Goal: Task Accomplishment & Management: Manage account settings

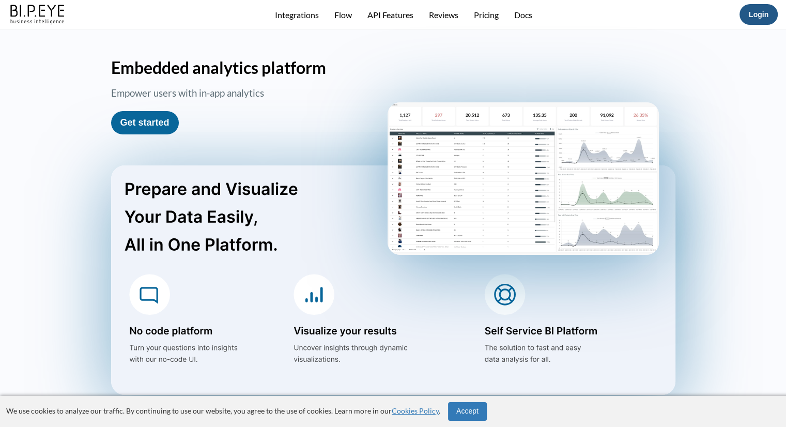
click at [771, 17] on button "Login" at bounding box center [759, 14] width 38 height 21
click at [767, 17] on link "Login" at bounding box center [759, 14] width 20 height 8
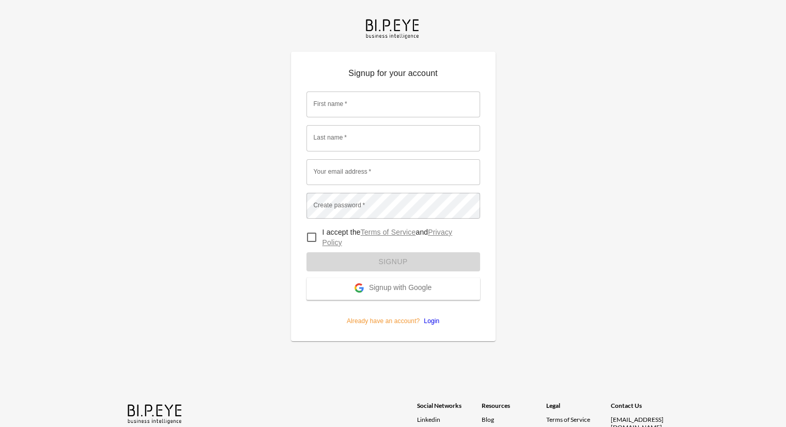
click at [389, 284] on span "Signup with Google" at bounding box center [400, 288] width 63 height 10
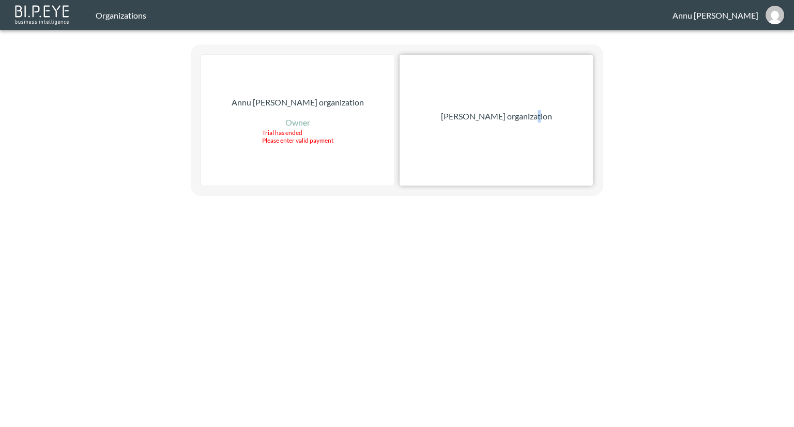
click at [535, 116] on p "[PERSON_NAME] organization" at bounding box center [496, 116] width 111 height 12
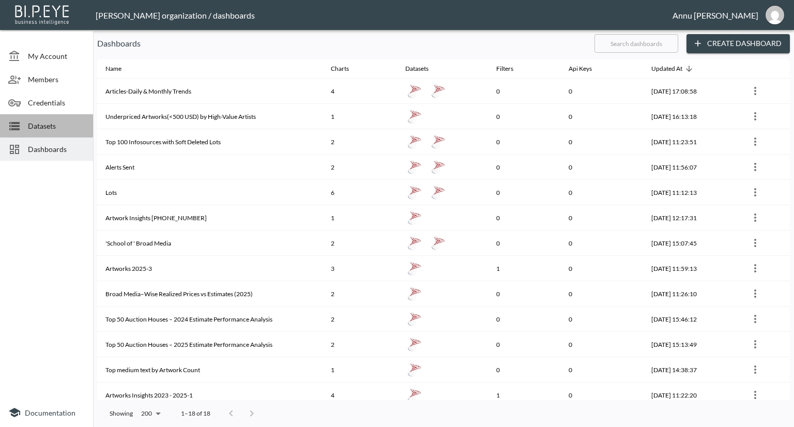
click at [58, 128] on span "Datasets" at bounding box center [56, 125] width 57 height 11
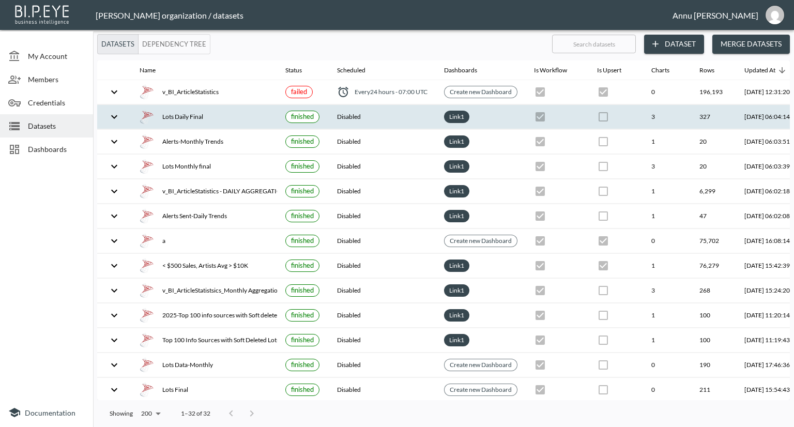
click at [177, 112] on div "Lots Daily Final" at bounding box center [204, 117] width 129 height 14
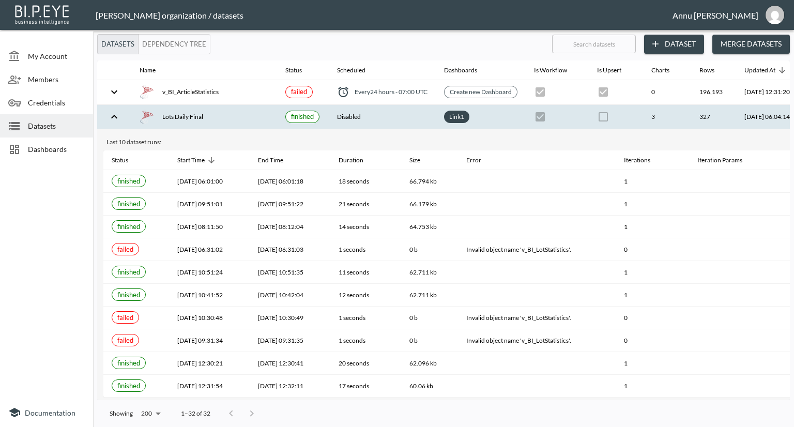
scroll to position [0, 60]
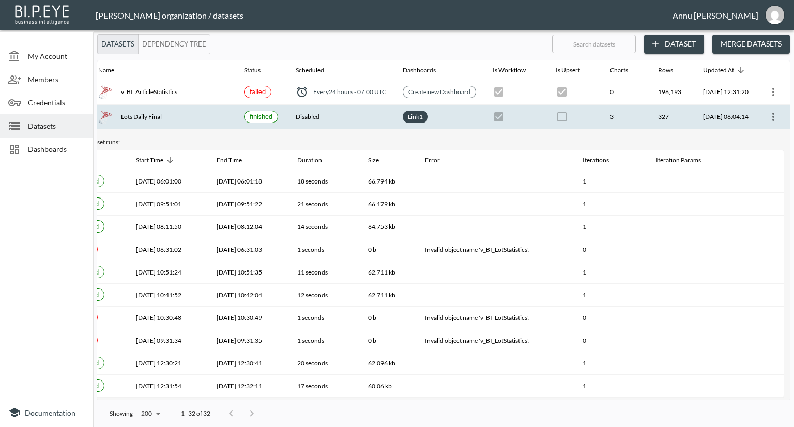
click at [774, 119] on icon "more" at bounding box center [773, 117] width 12 height 12
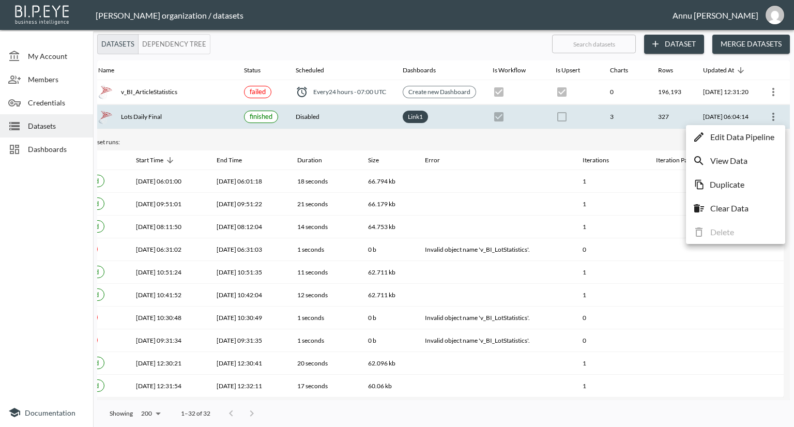
click at [747, 136] on p "Edit Data Pipeline" at bounding box center [742, 137] width 64 height 12
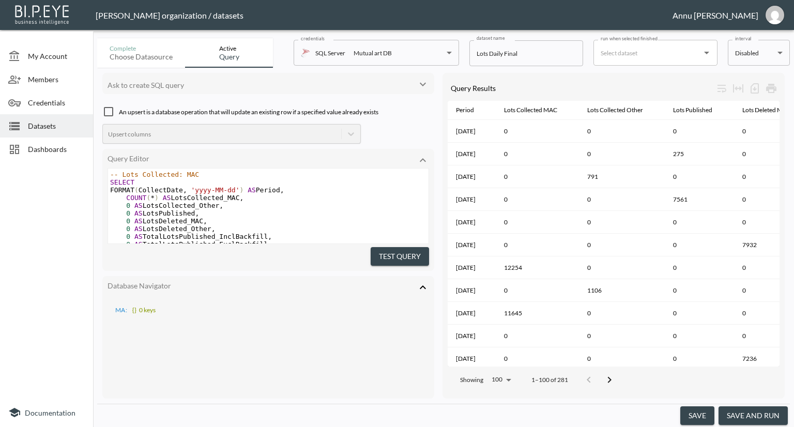
click at [766, 58] on body "BI.P.EYE, Interactive Analytics Dashboards - app Nadia Senft organization / dat…" at bounding box center [397, 213] width 794 height 427
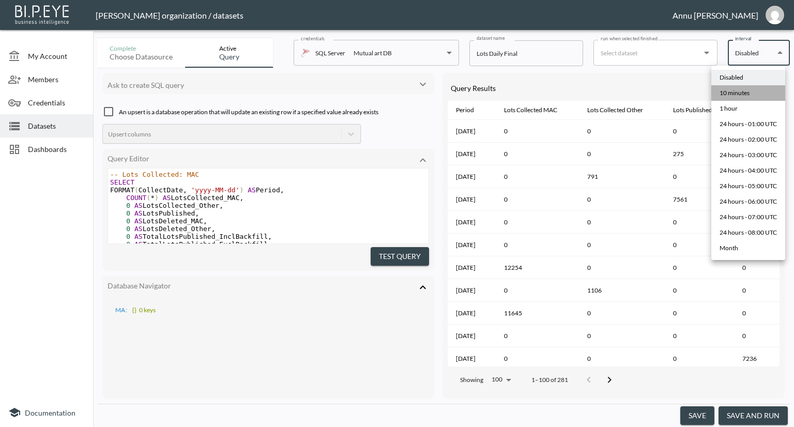
click at [753, 89] on li "10 minutes" at bounding box center [748, 93] width 74 height 16
type input "*/10 * * * *"
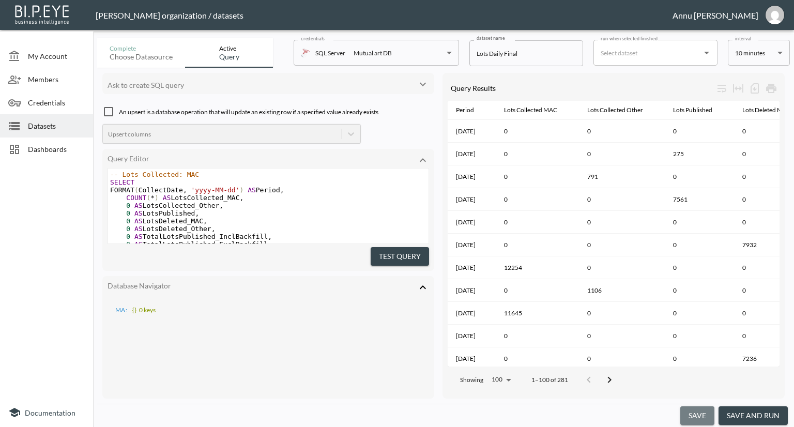
click at [709, 415] on button "save" at bounding box center [697, 415] width 34 height 19
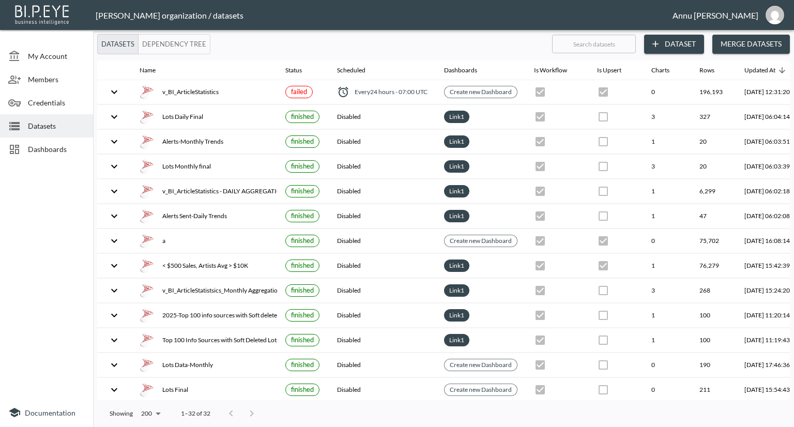
checkbox input "true"
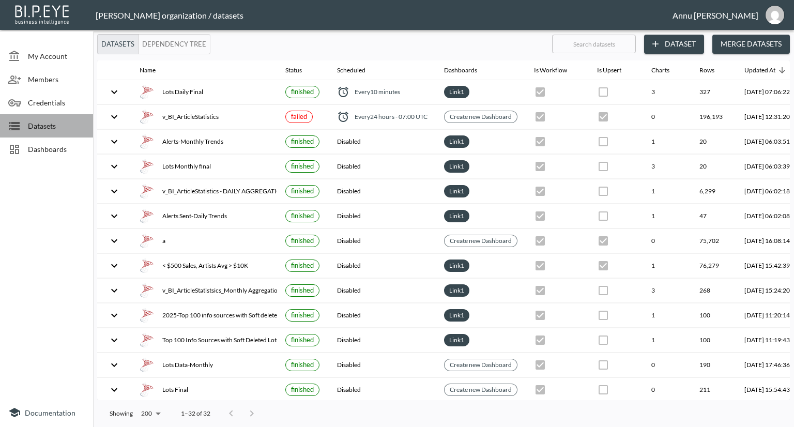
click at [42, 128] on span "Datasets" at bounding box center [56, 125] width 57 height 11
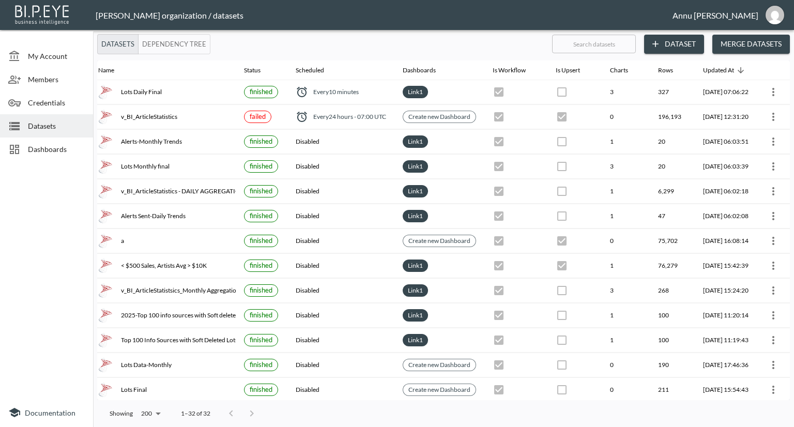
scroll to position [0, 60]
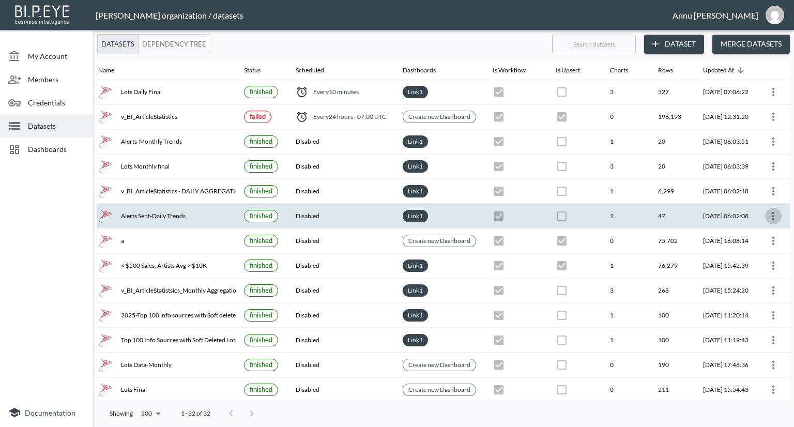
click at [775, 213] on icon "more" at bounding box center [773, 216] width 12 height 12
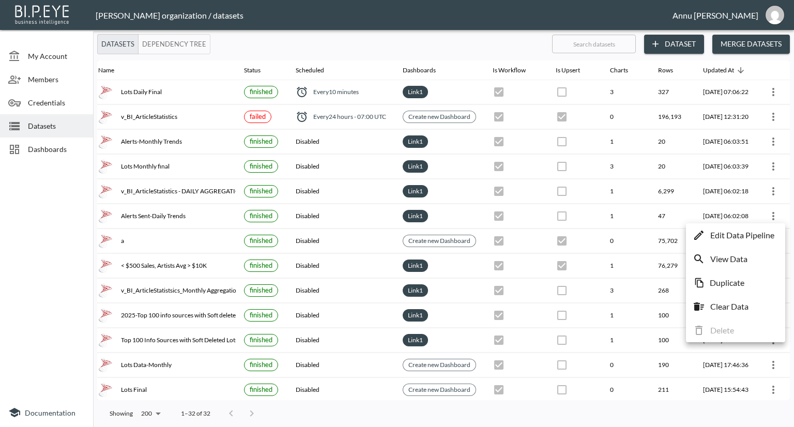
click at [739, 234] on p "Edit Data Pipeline" at bounding box center [742, 235] width 64 height 12
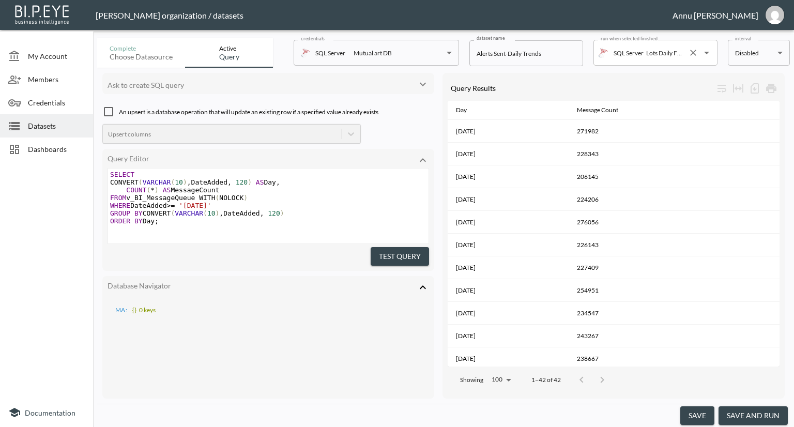
click at [655, 56] on input "Lots Daily Final" at bounding box center [663, 52] width 40 height 17
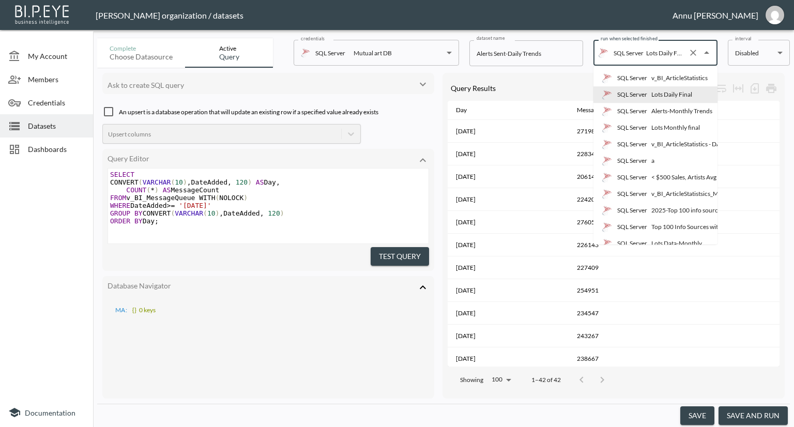
click at [662, 96] on div "Lots Daily Final" at bounding box center [671, 94] width 41 height 9
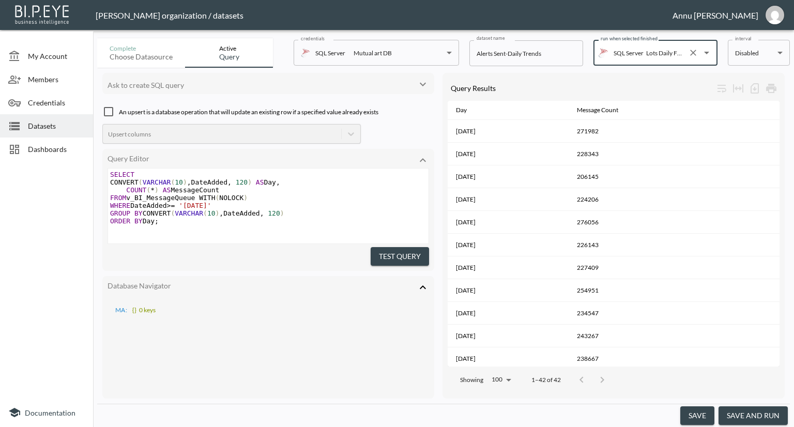
click at [699, 411] on button "save" at bounding box center [697, 415] width 34 height 19
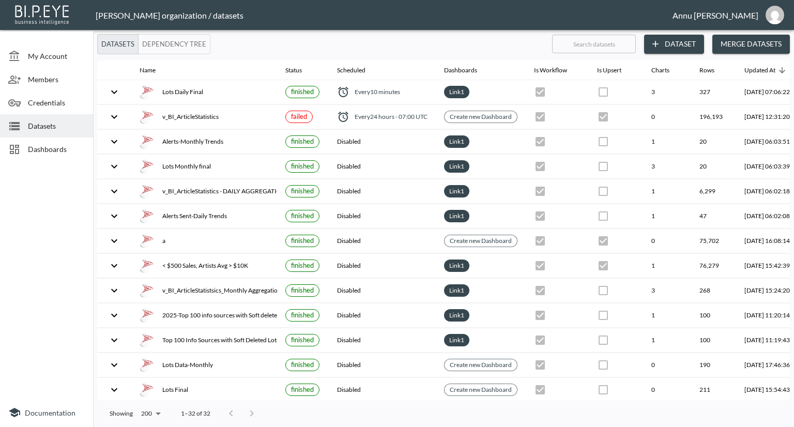
checkbox input "true"
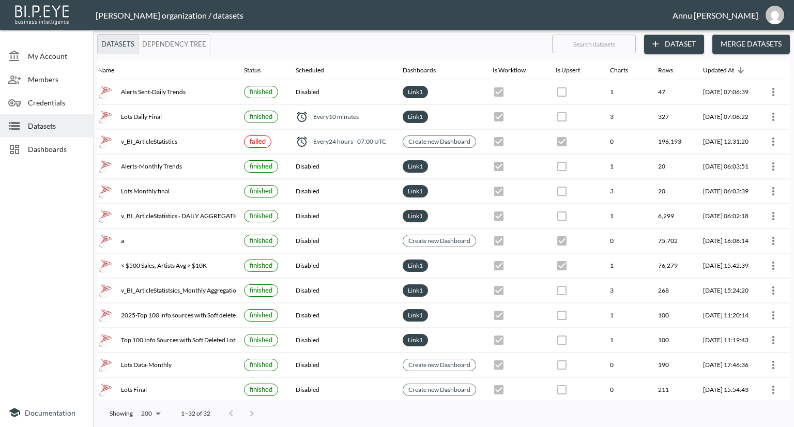
scroll to position [0, 60]
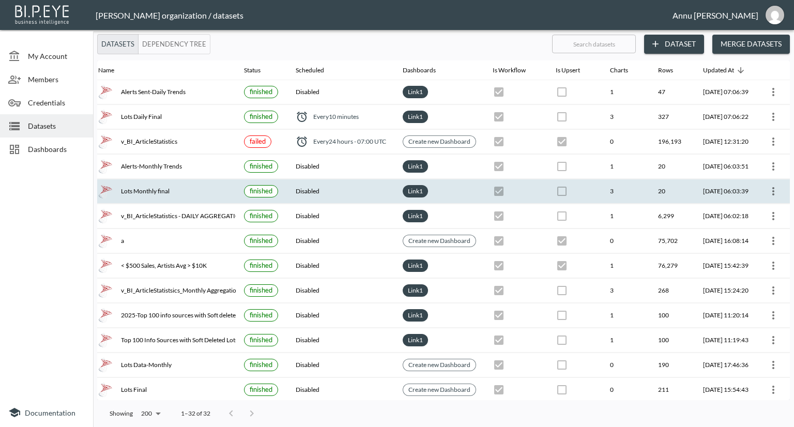
click at [773, 187] on icon "more" at bounding box center [773, 191] width 12 height 12
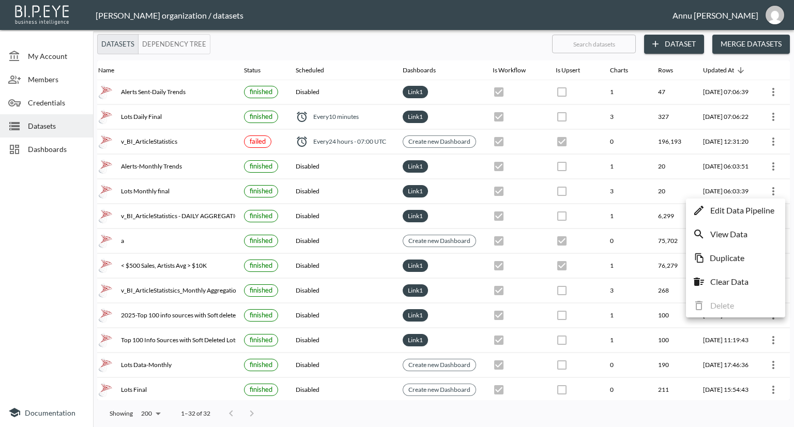
click at [737, 211] on p "Edit Data Pipeline" at bounding box center [742, 210] width 64 height 12
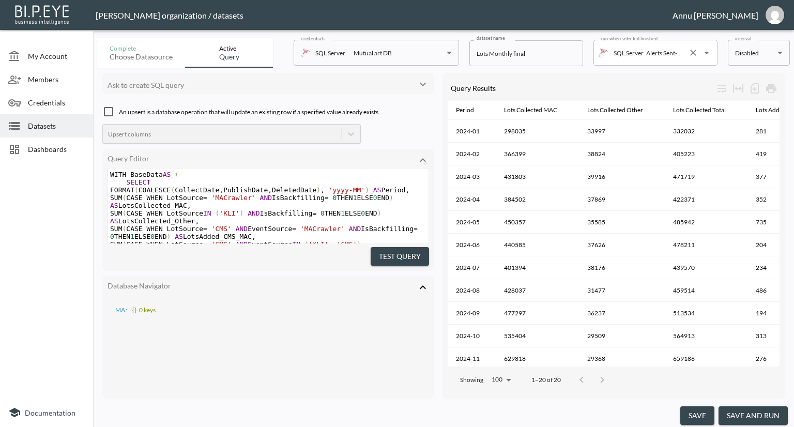
click at [670, 59] on input "Alerts Sent-Daily Trends" at bounding box center [663, 52] width 40 height 17
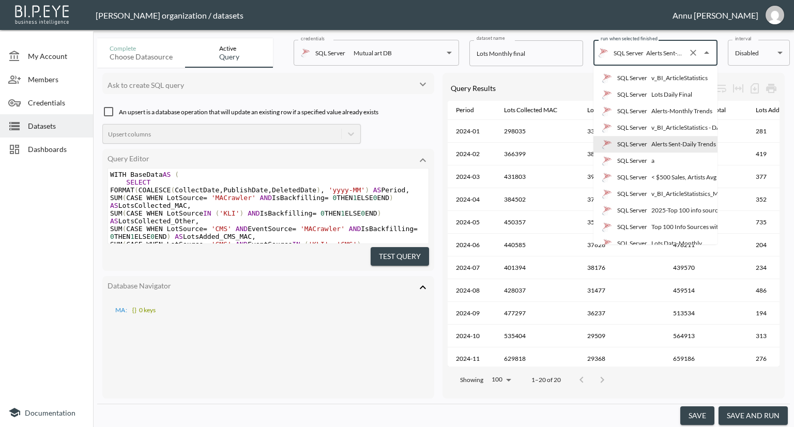
click at [673, 145] on div "Alerts Sent-Daily Trends" at bounding box center [683, 144] width 65 height 9
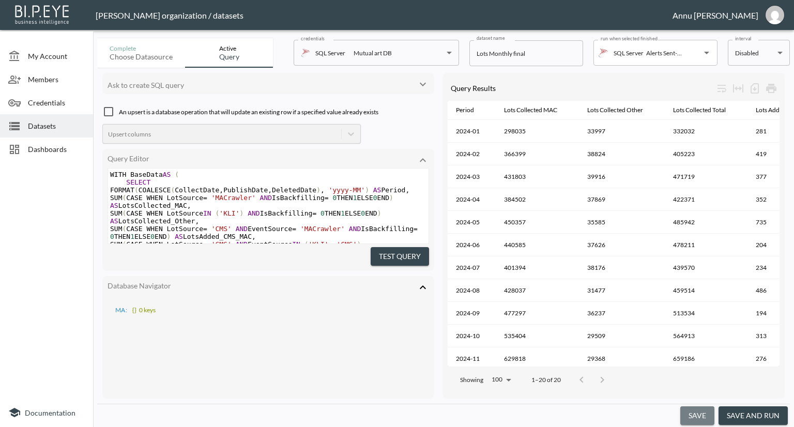
click at [704, 411] on button "save" at bounding box center [697, 415] width 34 height 19
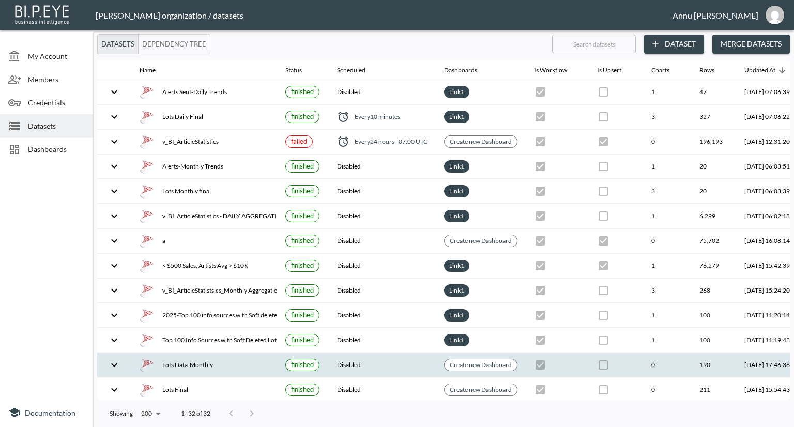
checkbox input "true"
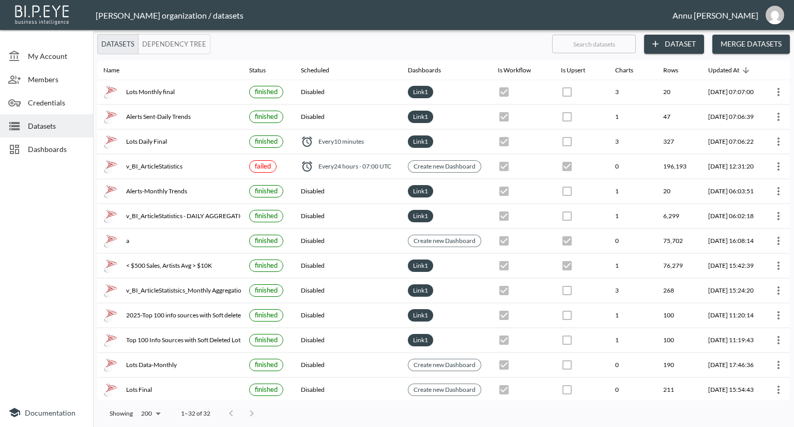
scroll to position [0, 60]
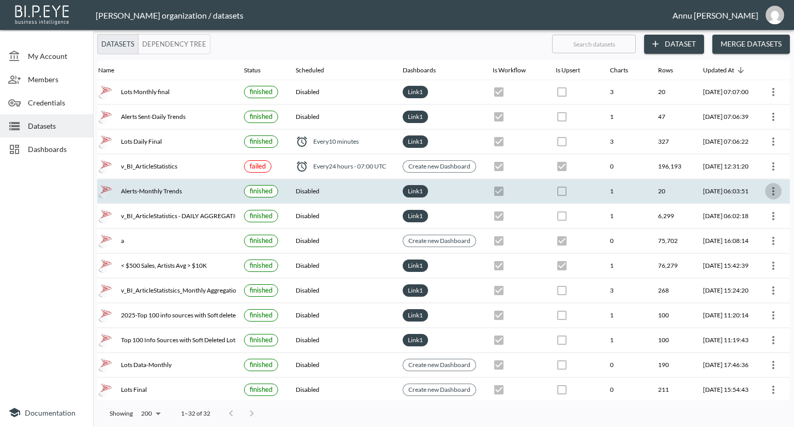
click at [767, 187] on icon "more" at bounding box center [773, 191] width 12 height 12
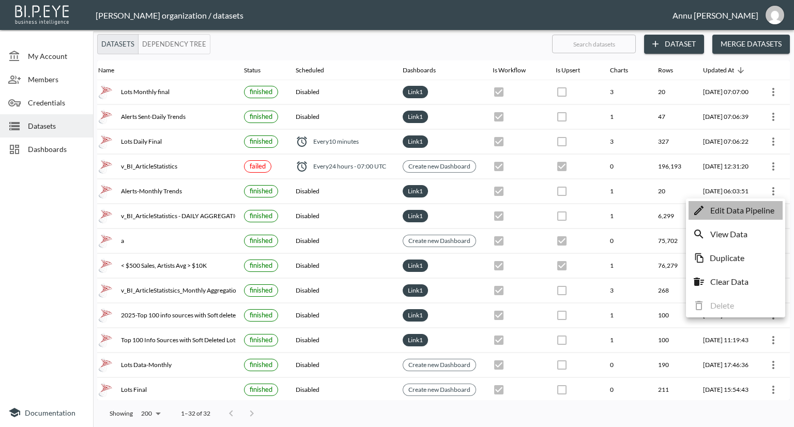
click at [730, 209] on p "Edit Data Pipeline" at bounding box center [742, 210] width 64 height 12
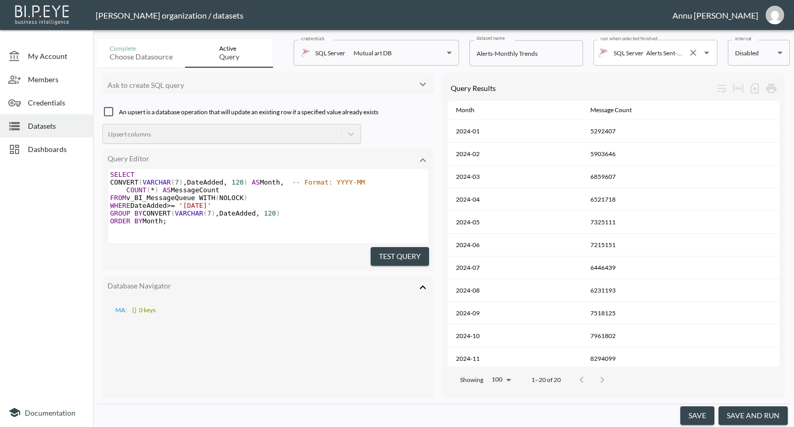
click at [665, 59] on input "Alerts Sent-Daily Trends" at bounding box center [663, 52] width 40 height 17
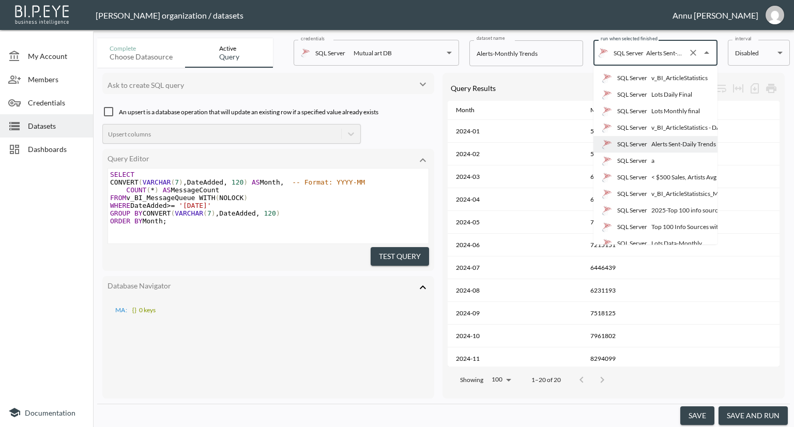
click at [667, 107] on div "Lots Monthly final" at bounding box center [675, 110] width 49 height 9
type input "Lots Monthly final"
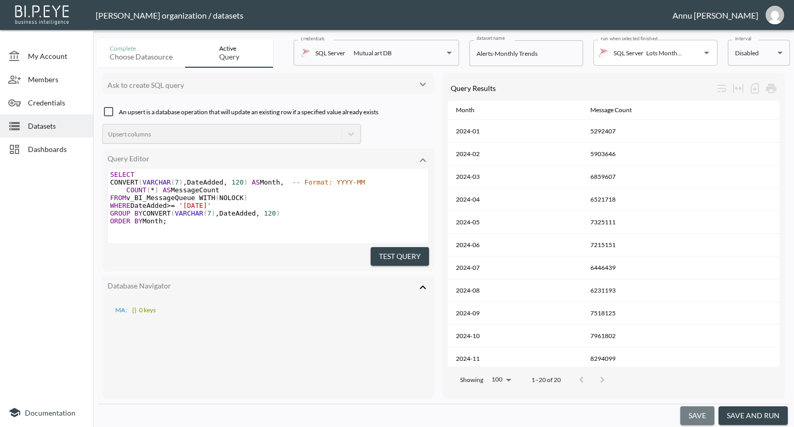
click at [698, 416] on button "save" at bounding box center [697, 415] width 34 height 19
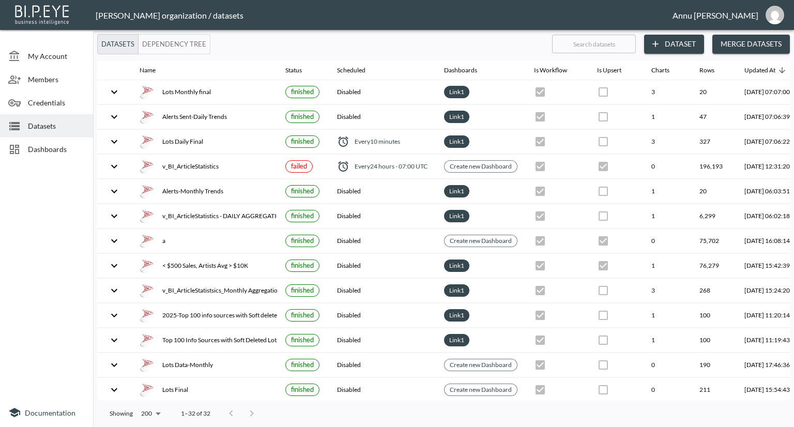
checkbox input "true"
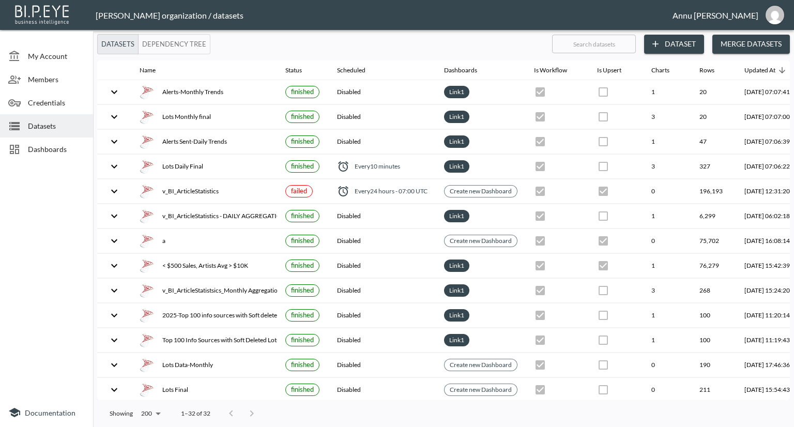
scroll to position [0, 60]
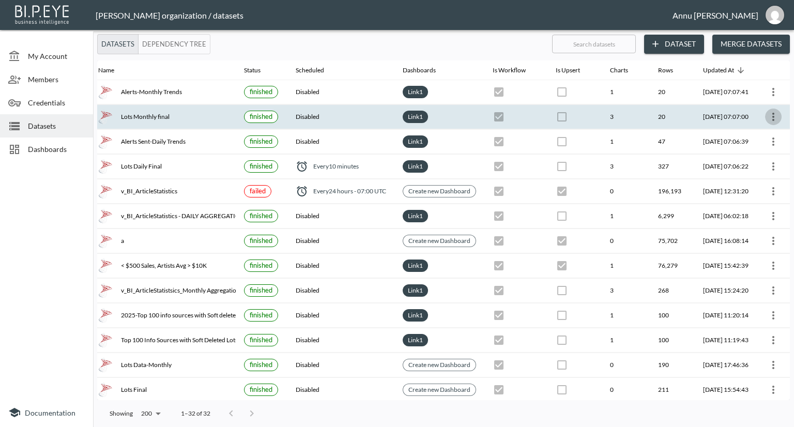
click at [772, 120] on icon "more" at bounding box center [773, 117] width 12 height 12
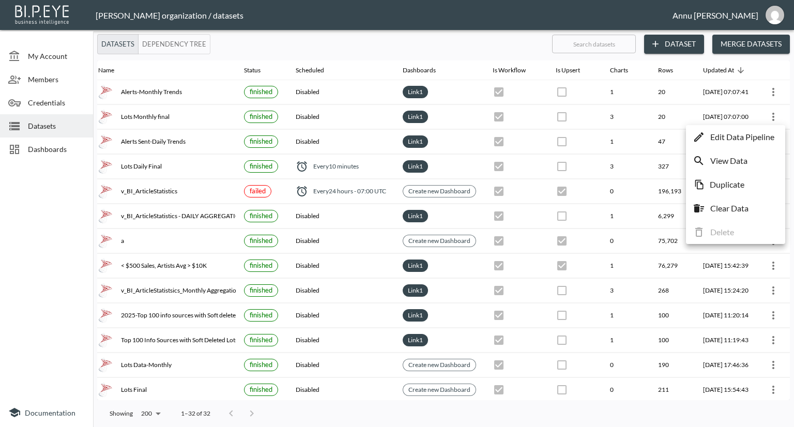
click at [757, 137] on p "Edit Data Pipeline" at bounding box center [742, 137] width 64 height 12
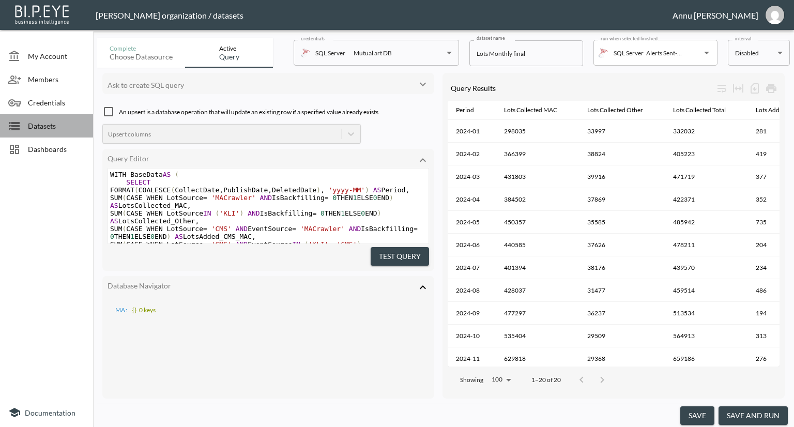
click at [58, 128] on span "Datasets" at bounding box center [56, 125] width 57 height 11
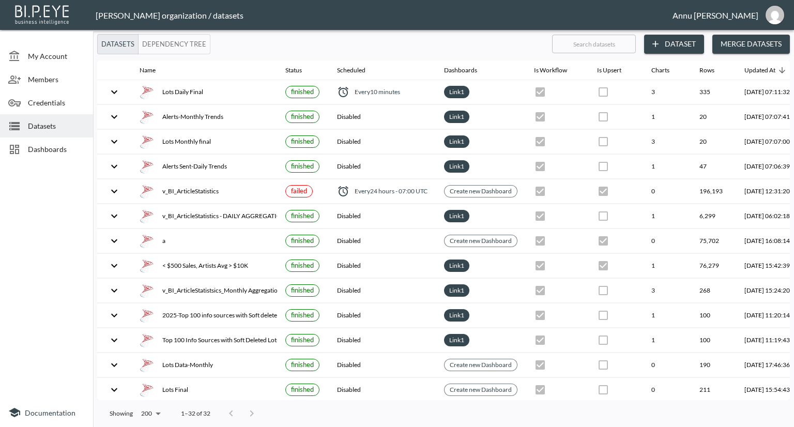
checkbox input "true"
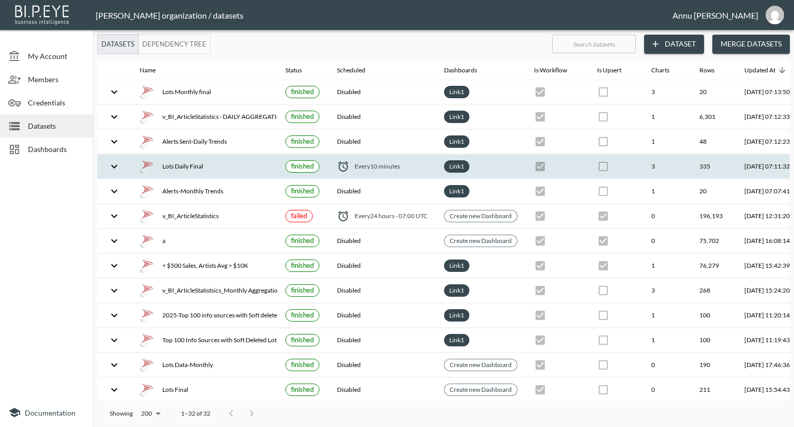
click at [199, 162] on div "Lots Daily Final" at bounding box center [204, 166] width 129 height 14
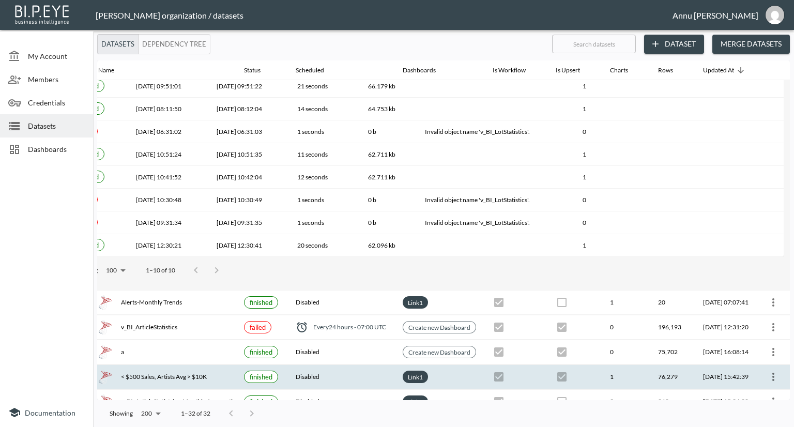
scroll to position [258, 60]
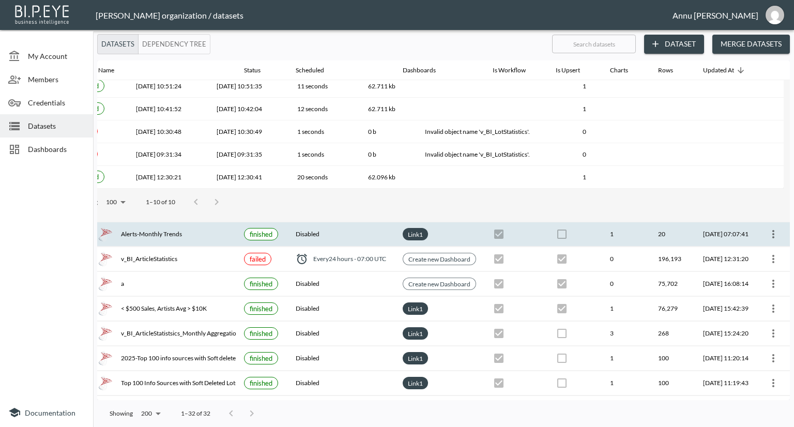
click at [98, 160] on div "Alerts-Monthly Trends" at bounding box center [83, 154] width 27 height 12
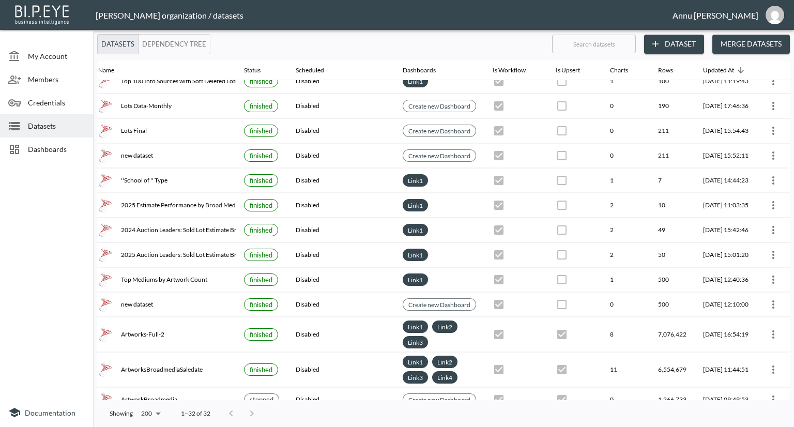
scroll to position [431, 0]
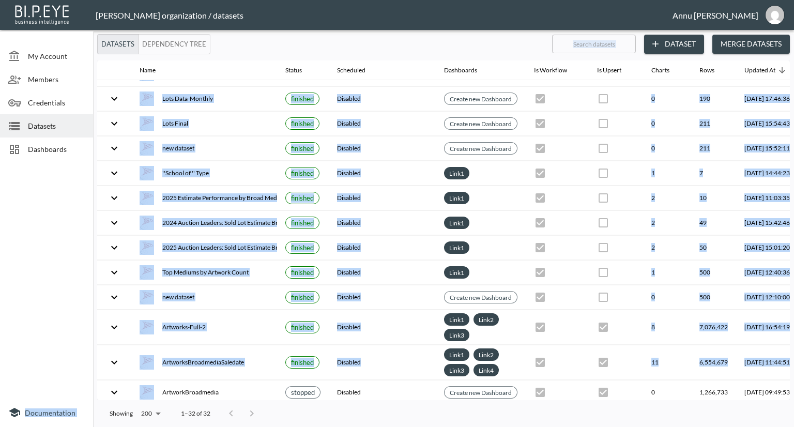
drag, startPoint x: 201, startPoint y: 394, endPoint x: 76, endPoint y: 350, distance: 132.6
click at [62, 371] on div "My Account Members Credentials Datasets Dashboards Documentation Datasets Depen…" at bounding box center [397, 213] width 794 height 427
click at [41, 243] on div at bounding box center [46, 281] width 93 height 233
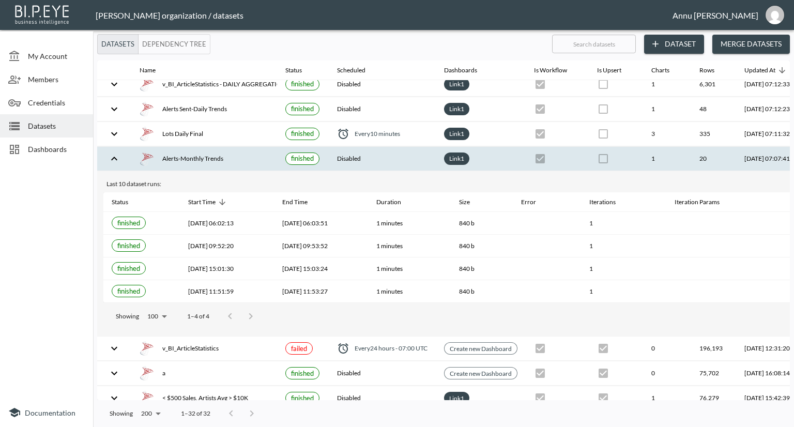
scroll to position [0, 0]
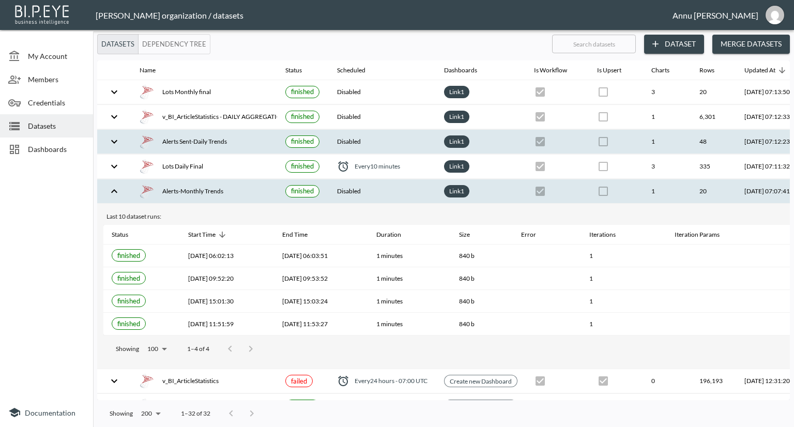
click at [227, 140] on div "Alerts Sent-Daily Trends" at bounding box center [204, 141] width 129 height 14
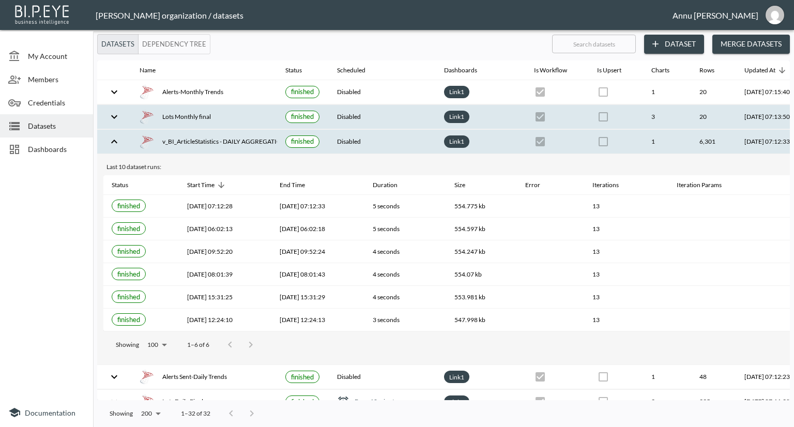
click at [203, 114] on div "Lots Monthly final" at bounding box center [204, 117] width 129 height 14
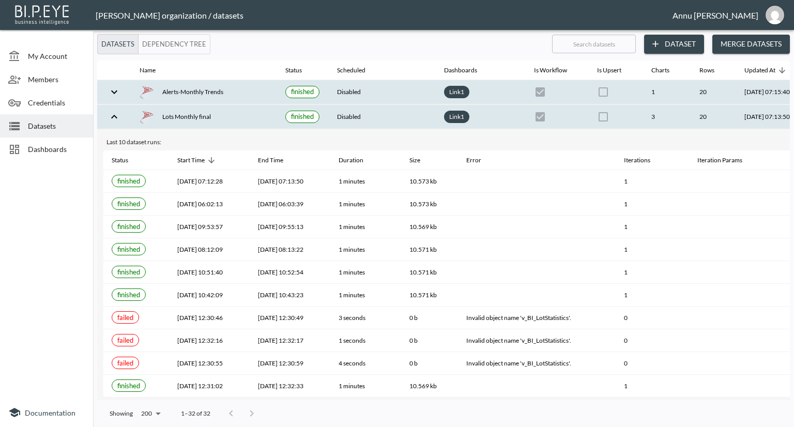
click at [209, 91] on div "Alerts-Monthly Trends" at bounding box center [204, 92] width 129 height 14
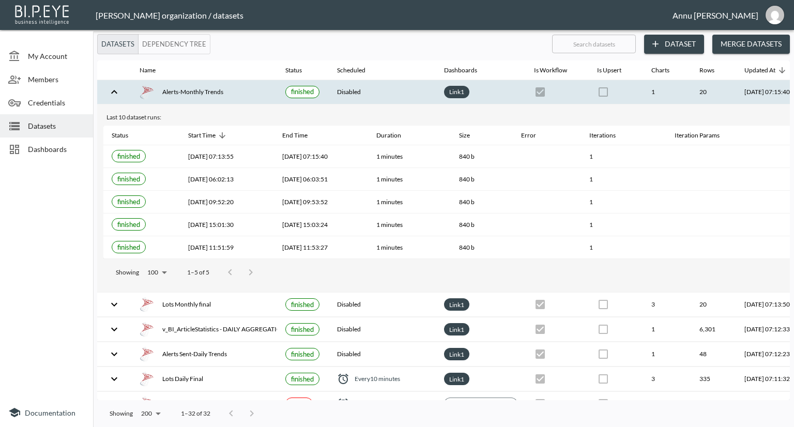
scroll to position [155, 0]
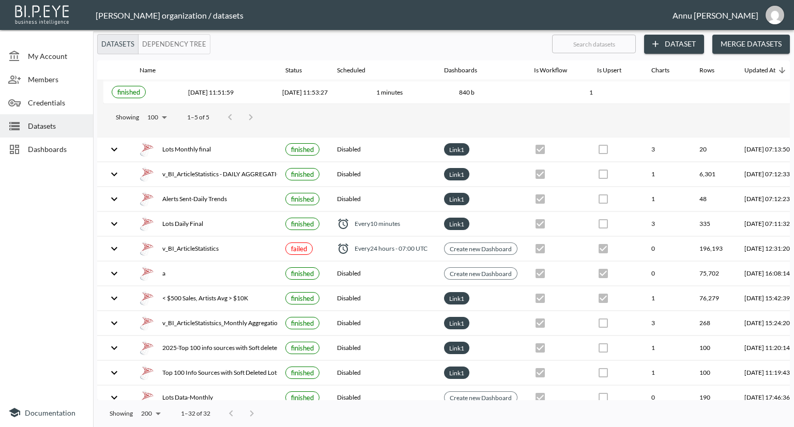
drag, startPoint x: 364, startPoint y: 393, endPoint x: 436, endPoint y: 398, distance: 72.0
click at [436, 398] on div "Name Status Scheduled Dashboards Is Workflow Is Upsert Charts Rows Updated At A…" at bounding box center [443, 230] width 692 height 340
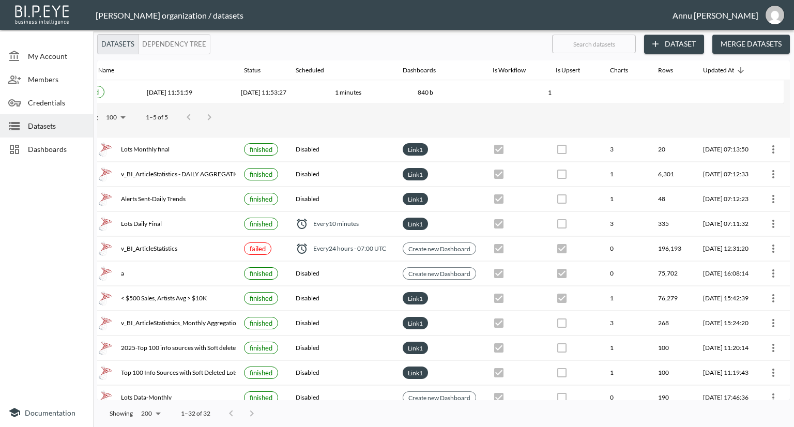
scroll to position [155, 60]
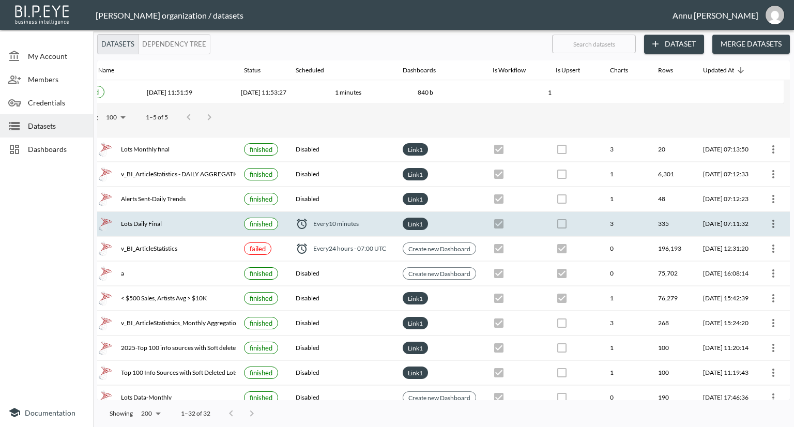
click at [773, 220] on icon "more" at bounding box center [773, 224] width 12 height 12
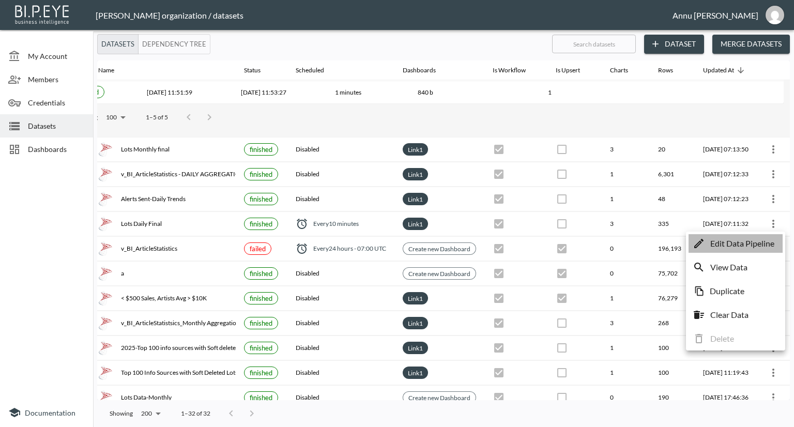
click at [742, 247] on p "Edit Data Pipeline" at bounding box center [742, 243] width 64 height 12
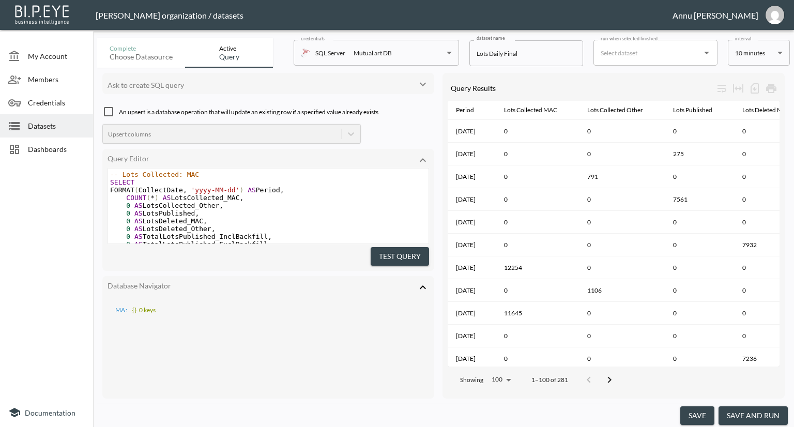
click at [743, 59] on body "BI.P.EYE, Interactive Analytics Dashboards - app Nadia Senft organization / dat…" at bounding box center [397, 213] width 794 height 427
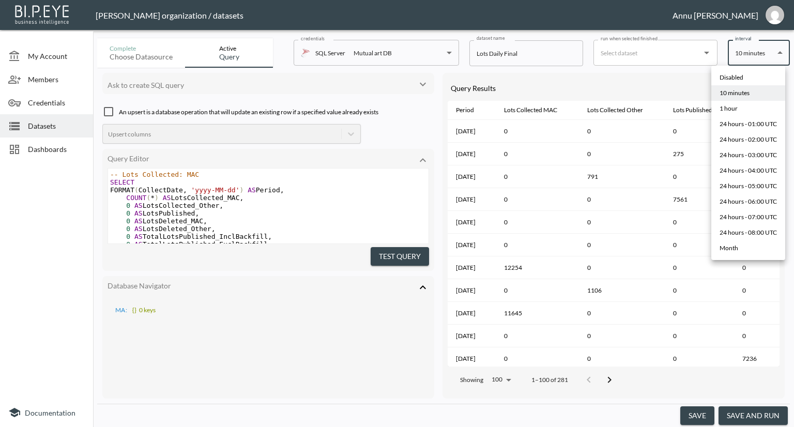
click at [741, 78] on div "Disabled" at bounding box center [731, 77] width 24 height 9
type input "Disabled"
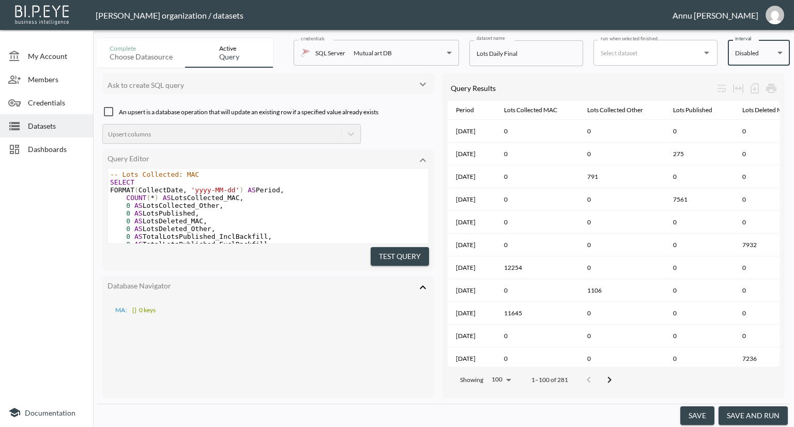
click at [703, 414] on button "save" at bounding box center [697, 415] width 34 height 19
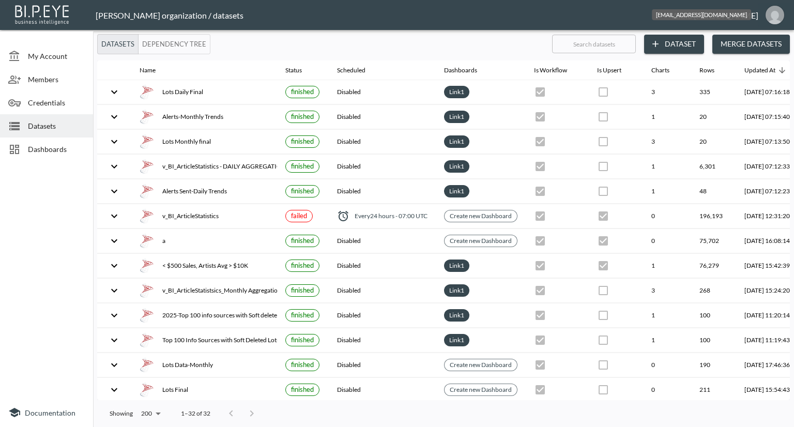
click at [781, 15] on img "annu@mutualart.com" at bounding box center [774, 15] width 19 height 19
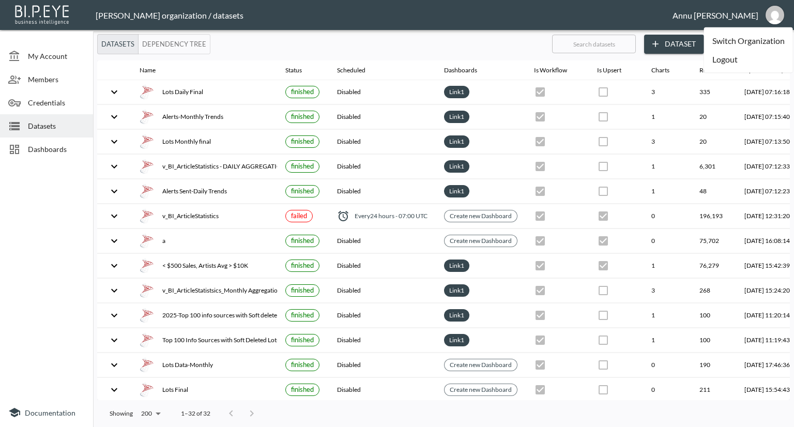
click at [719, 63] on li "Logout" at bounding box center [748, 59] width 89 height 19
